Goal: Browse casually: Explore the website without a specific task or goal

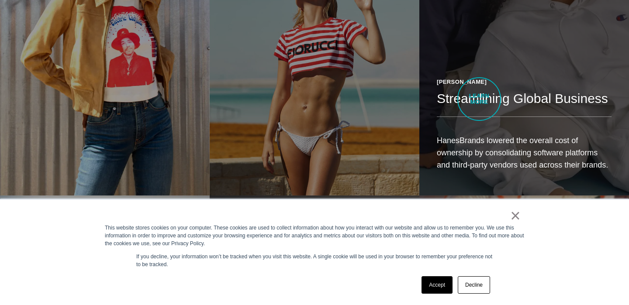
scroll to position [989, 0]
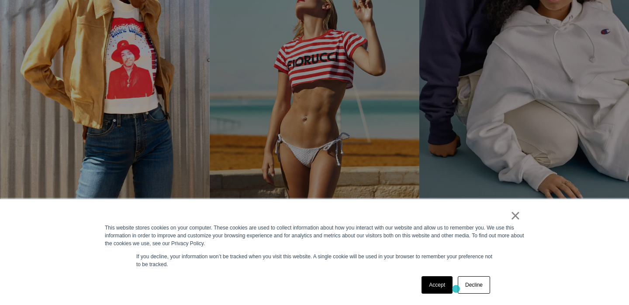
click at [446, 288] on link "Accept" at bounding box center [436, 284] width 31 height 17
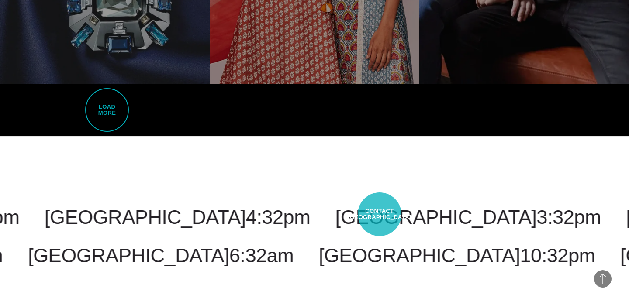
scroll to position [2103, 0]
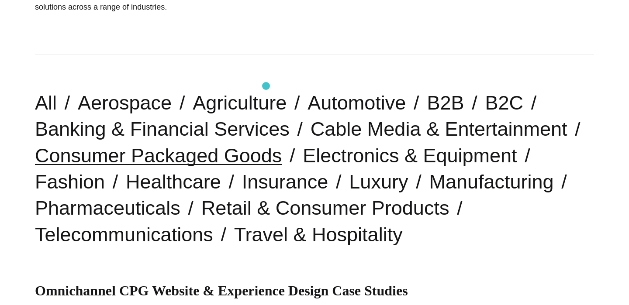
scroll to position [218, 0]
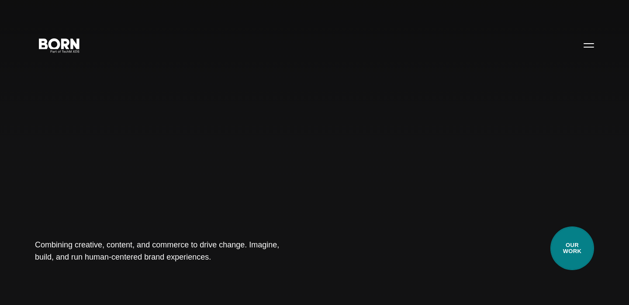
click at [581, 252] on link "Our Work" at bounding box center [572, 249] width 44 height 44
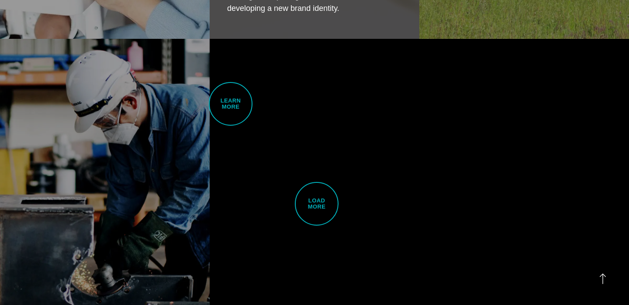
scroll to position [2136, 0]
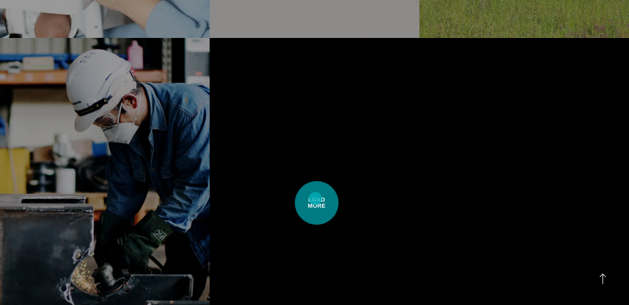
click at [316, 200] on span "Load More" at bounding box center [317, 203] width 44 height 44
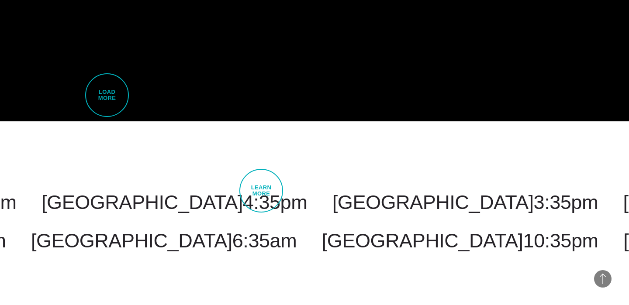
scroll to position [4109, 0]
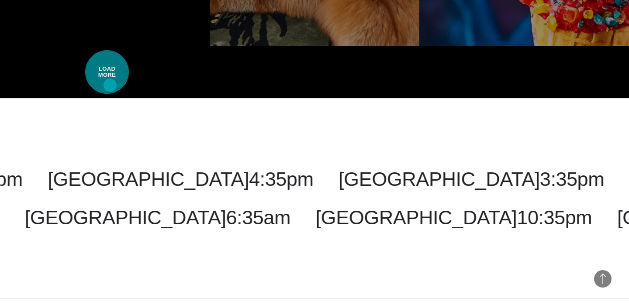
click at [110, 85] on span "Load More" at bounding box center [107, 72] width 44 height 44
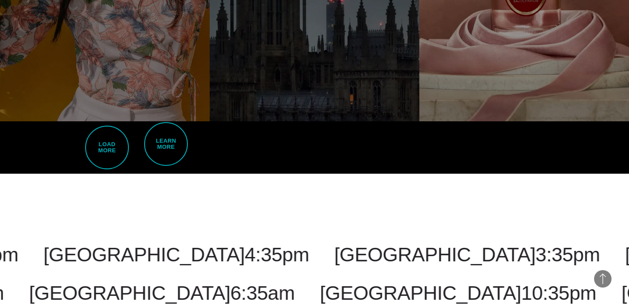
scroll to position [5708, 0]
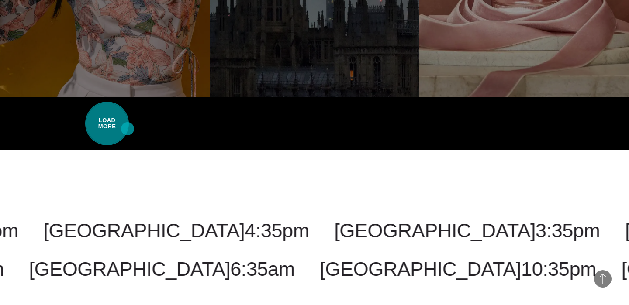
click at [120, 126] on span "Load More" at bounding box center [107, 124] width 44 height 44
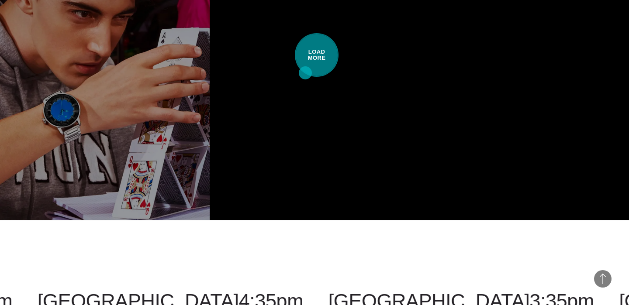
click at [306, 74] on link "Load More" at bounding box center [315, 55] width 210 height 330
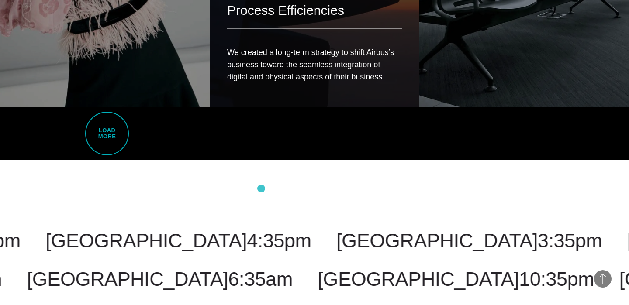
scroll to position [9075, 0]
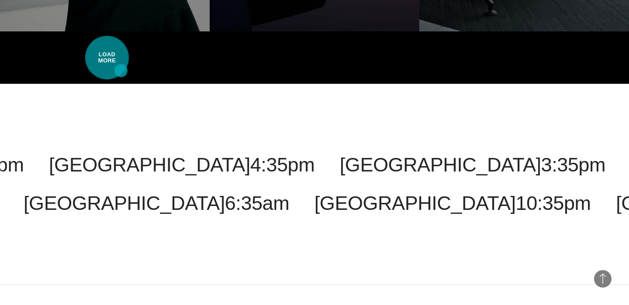
click at [121, 71] on span "Load More" at bounding box center [107, 58] width 44 height 44
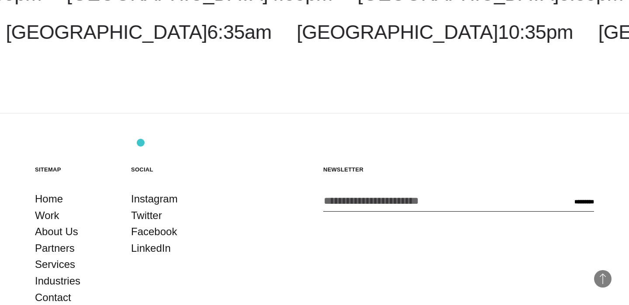
scroll to position [9623, 0]
